Goal: Task Accomplishment & Management: Manage account settings

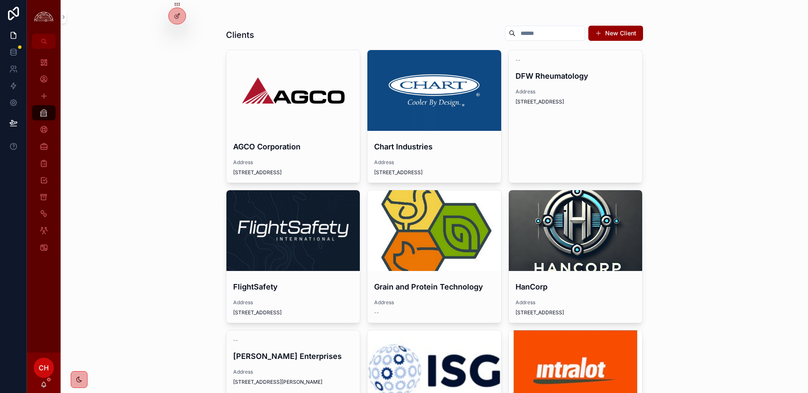
click at [50, 335] on div "Dashboard My Profile Add Service Clients Providers Projects Inventory Tasks Tic…" at bounding box center [44, 201] width 34 height 304
click at [67, 16] on div "Clients New Client AGCO Corporation Address 4205 River Green Parkway Chart Indu…" at bounding box center [435, 196] width 748 height 393
click at [62, 19] on icon "scrollable content" at bounding box center [64, 17] width 6 height 6
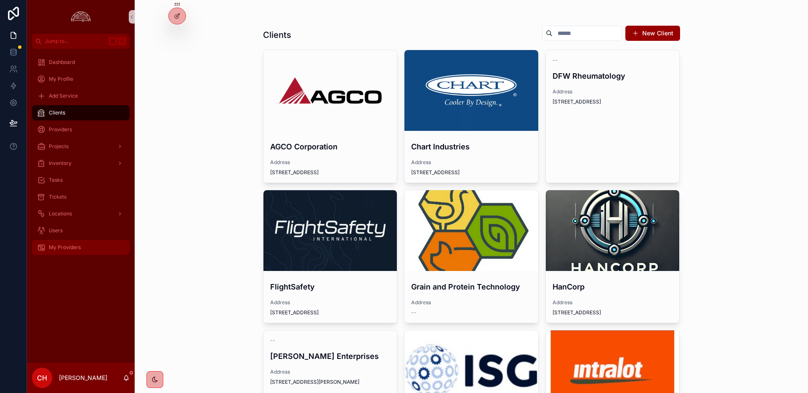
click at [92, 241] on div "My Providers" at bounding box center [81, 247] width 88 height 13
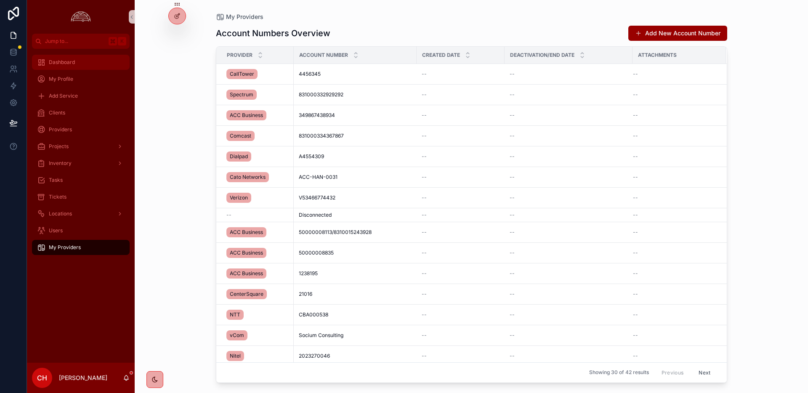
click at [105, 58] on div "Dashboard" at bounding box center [81, 62] width 88 height 13
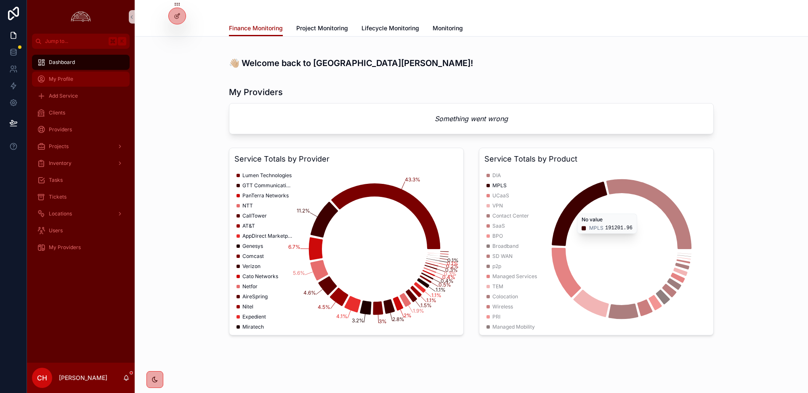
click at [64, 81] on span "My Profile" at bounding box center [61, 79] width 24 height 7
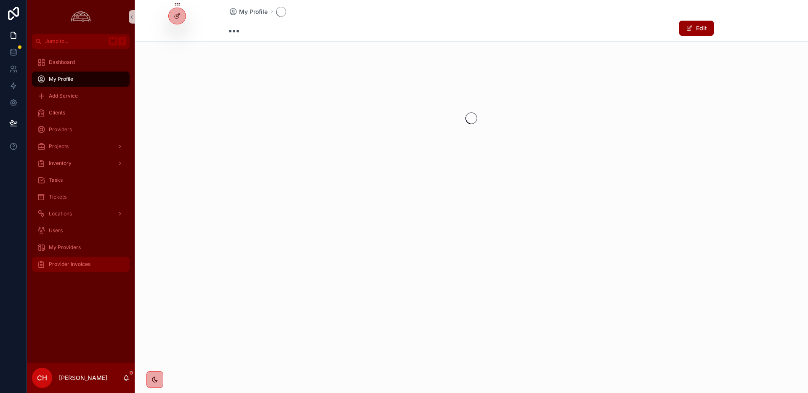
click at [99, 268] on div "Provider Invoices" at bounding box center [81, 264] width 88 height 13
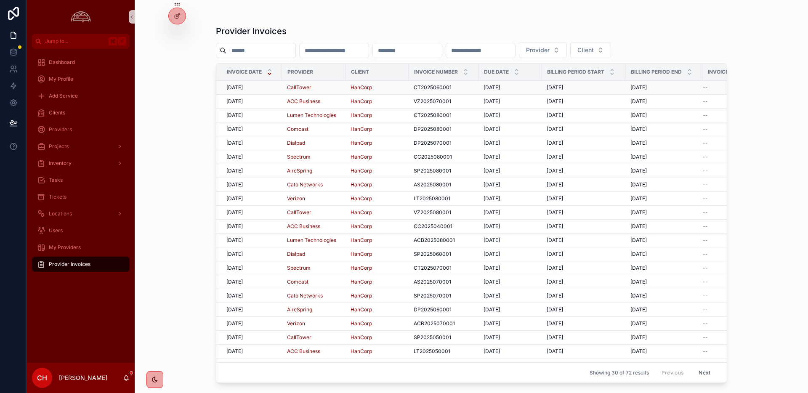
click at [265, 86] on div "[DATE] [DATE]" at bounding box center [251, 87] width 51 height 7
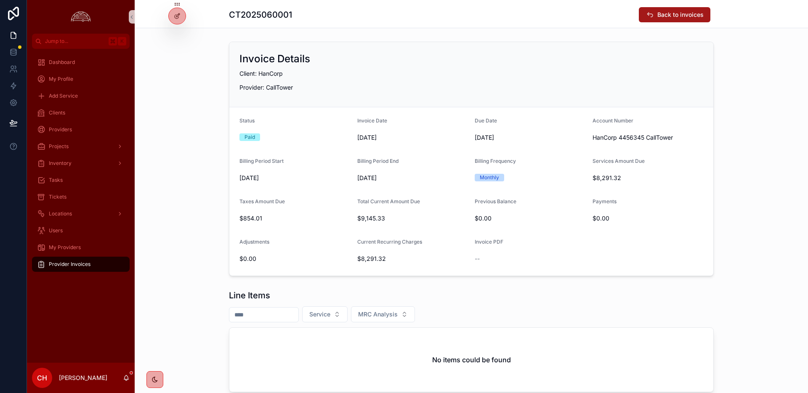
click at [641, 13] on button "Back to invoices" at bounding box center [675, 14] width 72 height 15
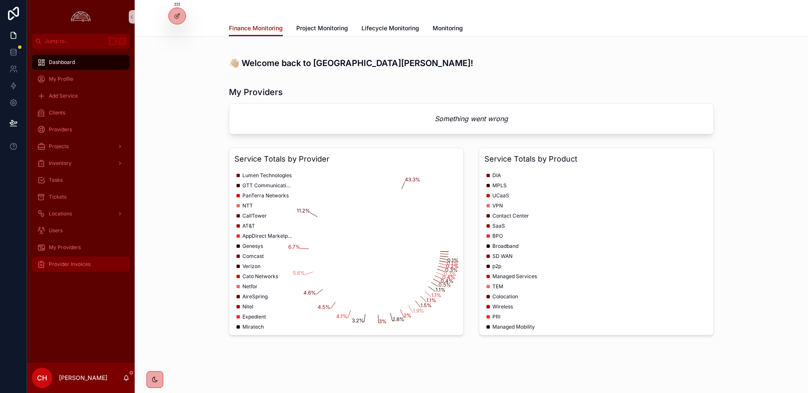
click at [93, 264] on div "Provider Invoices" at bounding box center [81, 264] width 88 height 13
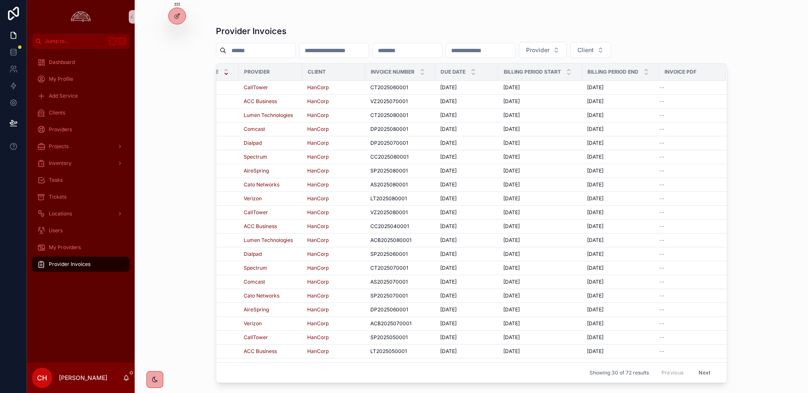
scroll to position [0, 43]
